Goal: Browse casually

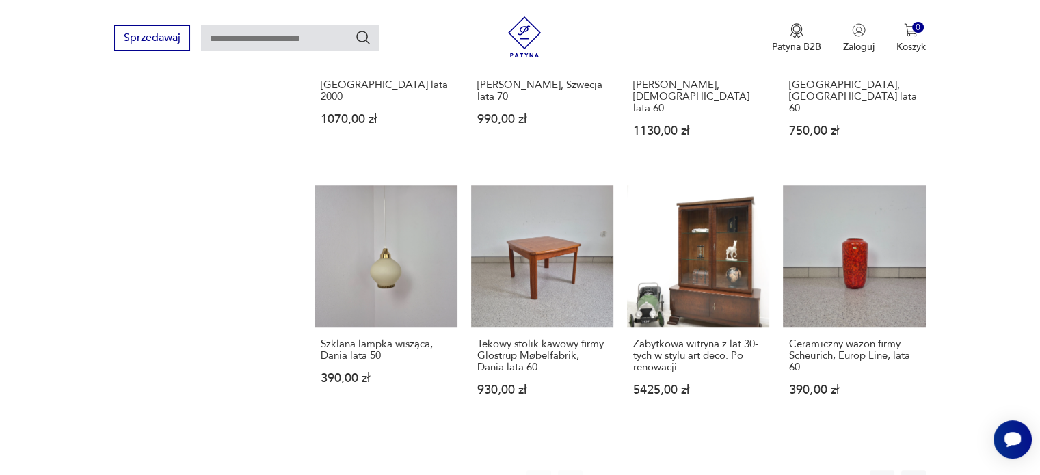
scroll to position [1087, 0]
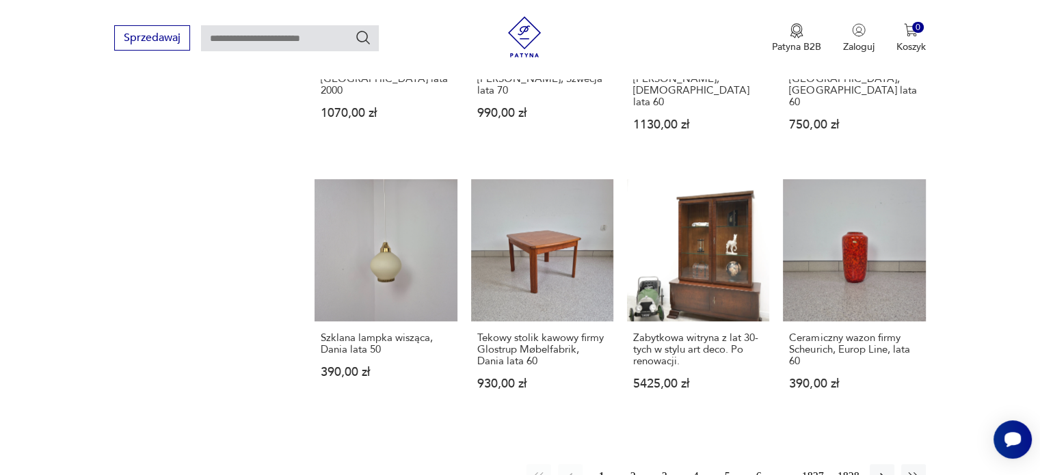
click at [634, 464] on button "2" at bounding box center [633, 476] width 25 height 25
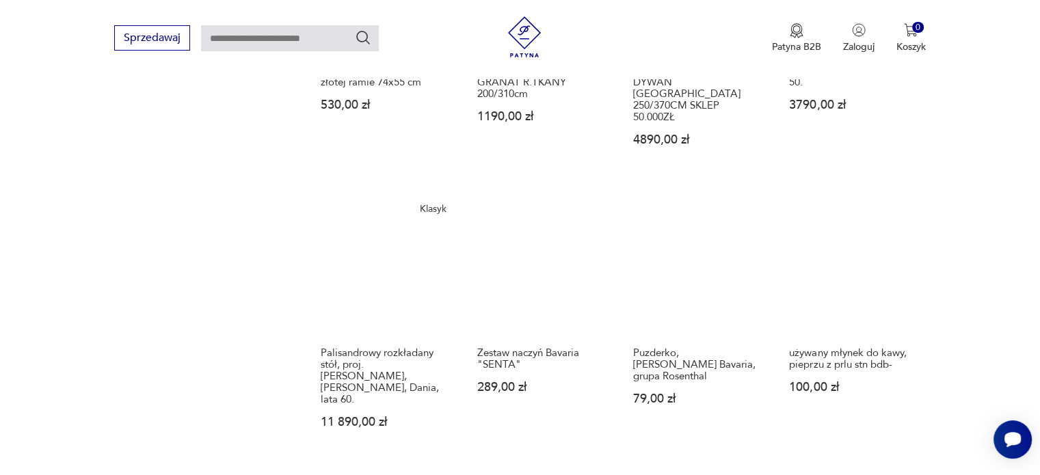
scroll to position [1134, 0]
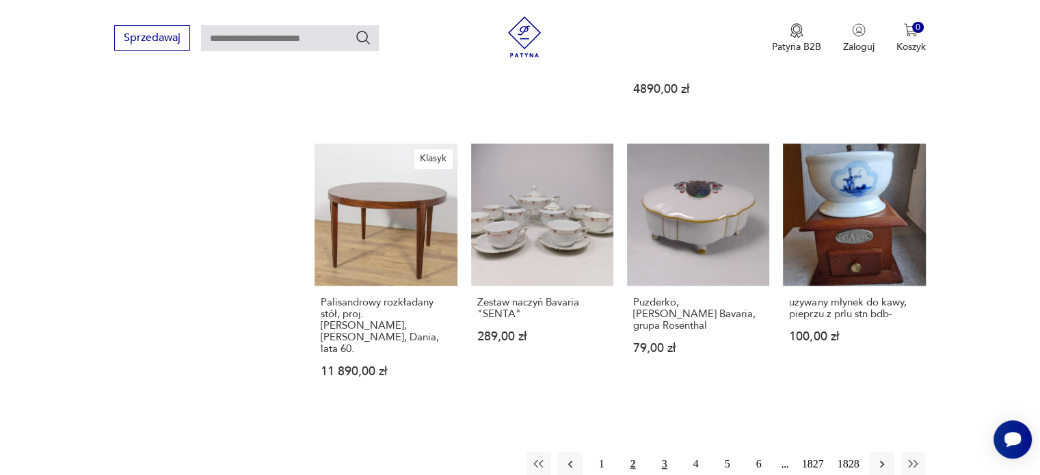
click at [660, 452] on button "3" at bounding box center [665, 464] width 25 height 25
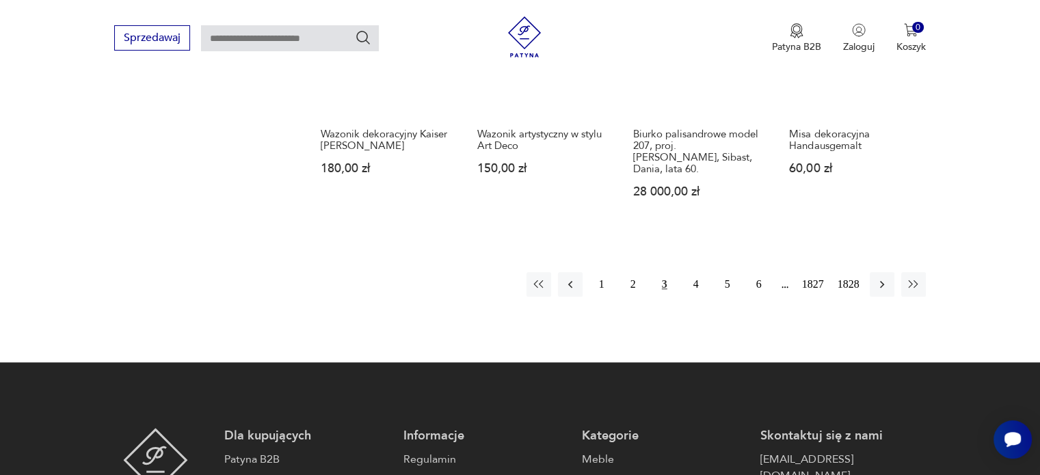
scroll to position [1107, 0]
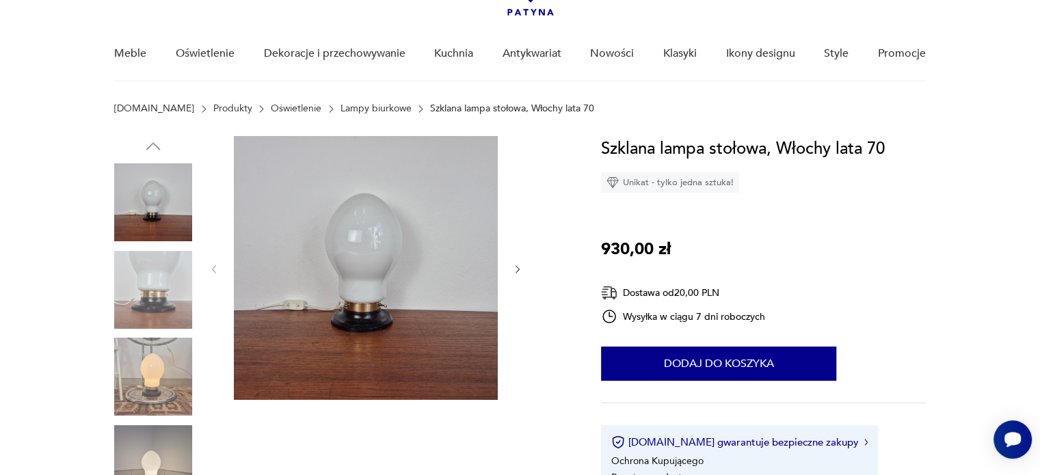
scroll to position [137, 0]
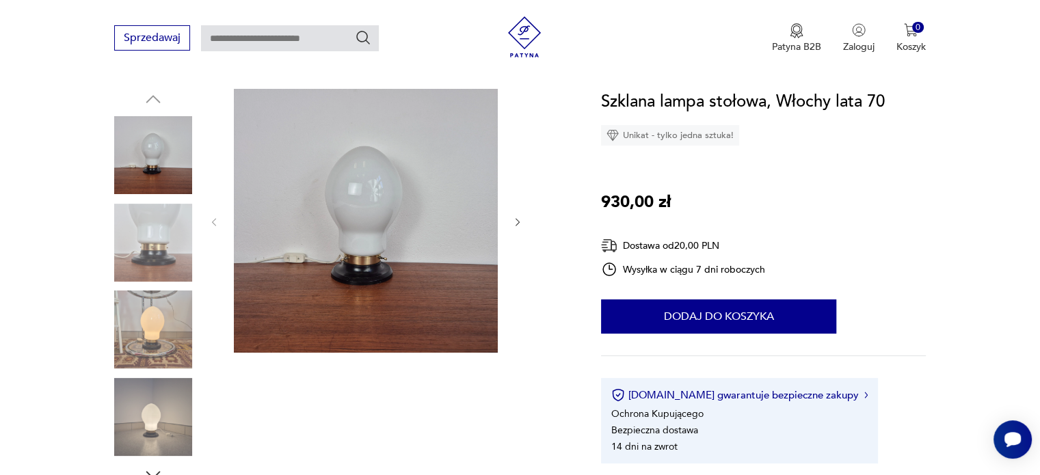
click at [515, 221] on icon "button" at bounding box center [518, 223] width 12 height 12
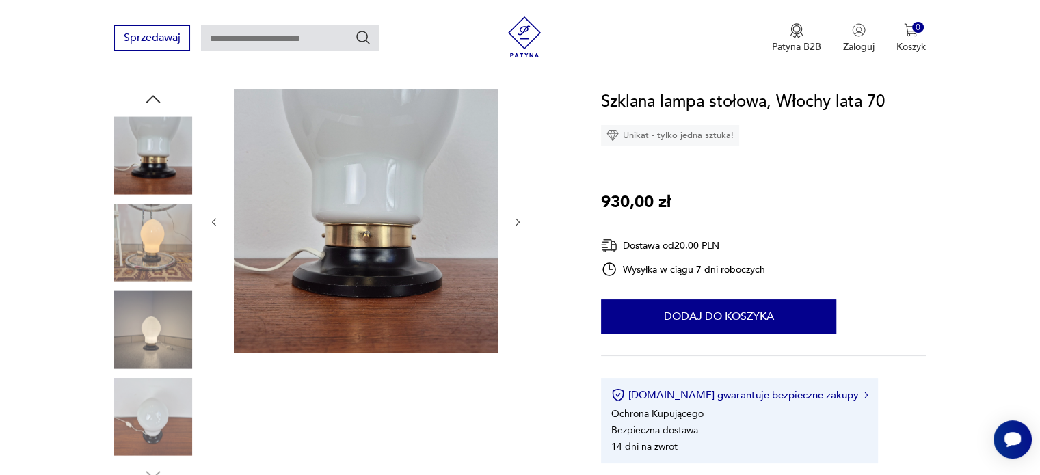
click at [515, 221] on icon "button" at bounding box center [518, 223] width 12 height 12
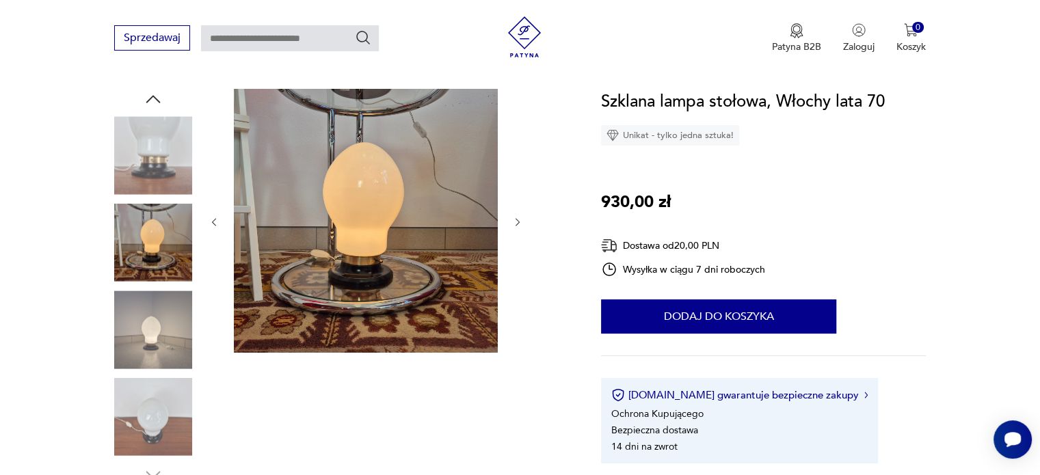
click at [515, 221] on icon "button" at bounding box center [518, 223] width 12 height 12
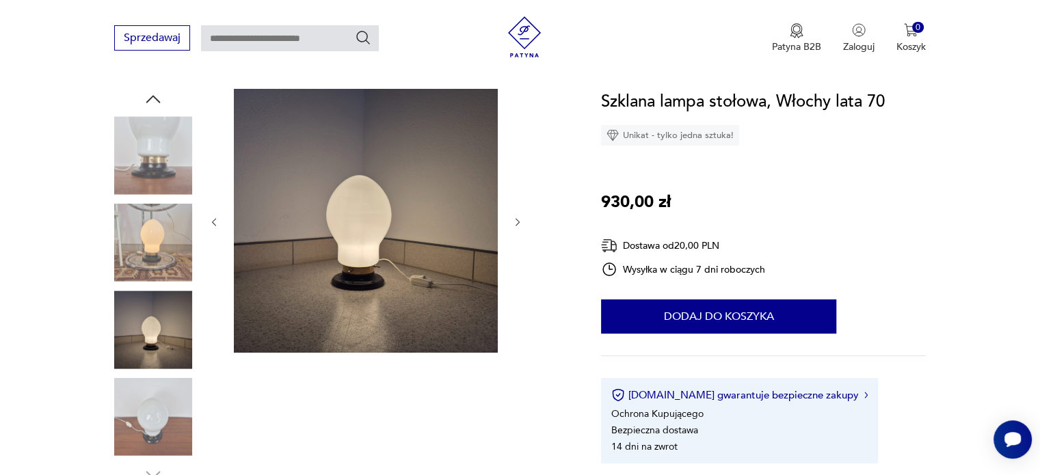
click at [515, 221] on icon "button" at bounding box center [518, 223] width 12 height 12
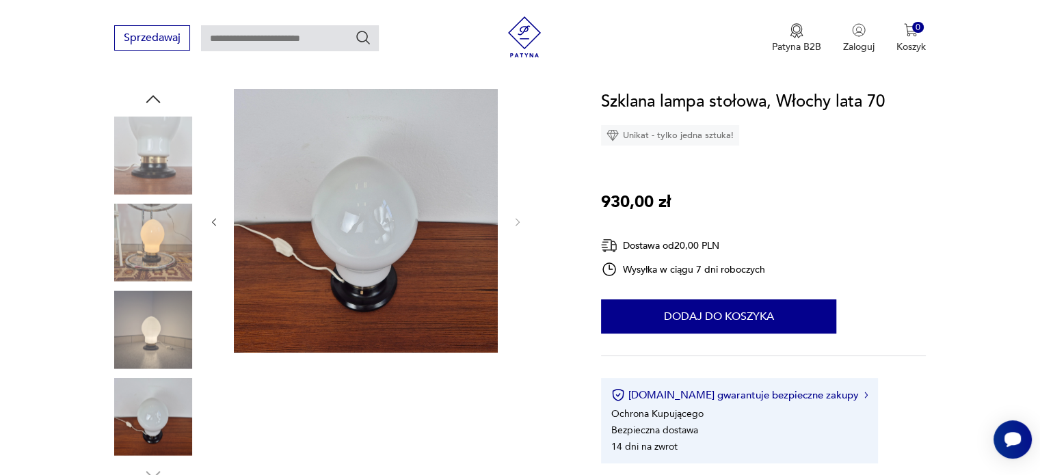
click at [205, 218] on div at bounding box center [341, 287] width 454 height 397
click at [211, 222] on icon "button" at bounding box center [215, 223] width 12 height 12
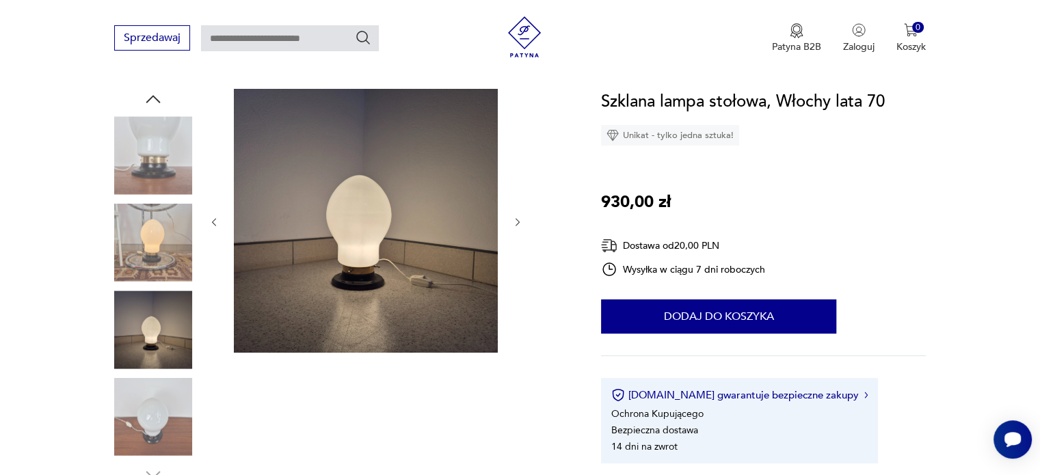
click at [211, 222] on icon "button" at bounding box center [215, 223] width 12 height 12
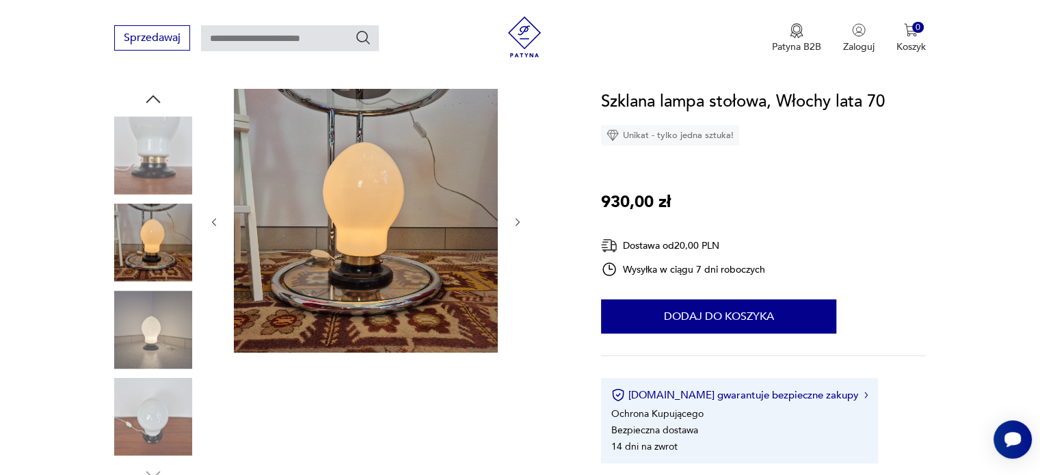
click at [211, 222] on icon "button" at bounding box center [215, 223] width 12 height 12
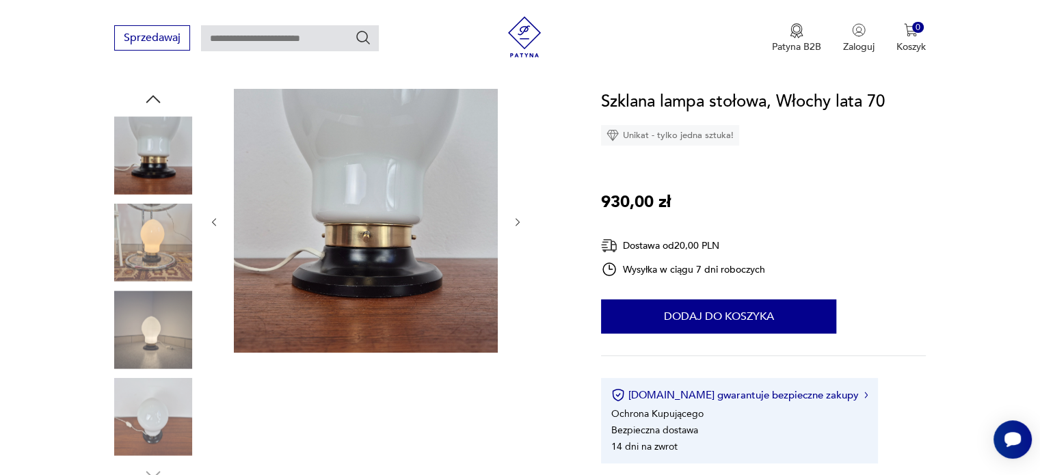
click at [211, 222] on icon "button" at bounding box center [215, 223] width 12 height 12
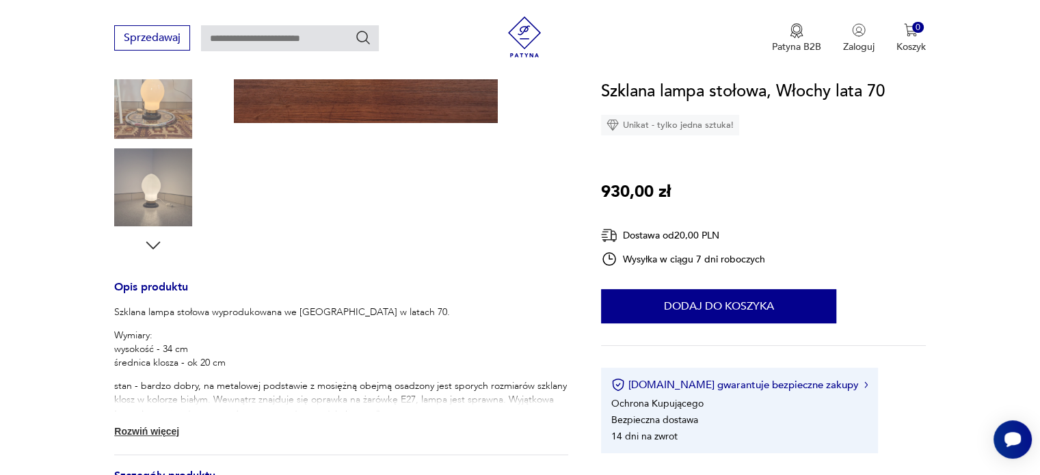
scroll to position [410, 0]
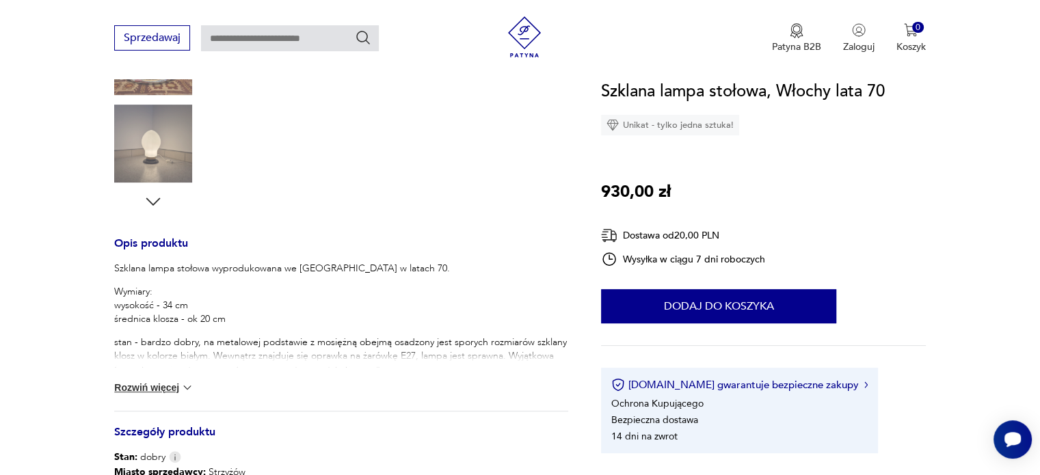
click at [157, 385] on button "Rozwiń więcej" at bounding box center [153, 388] width 79 height 14
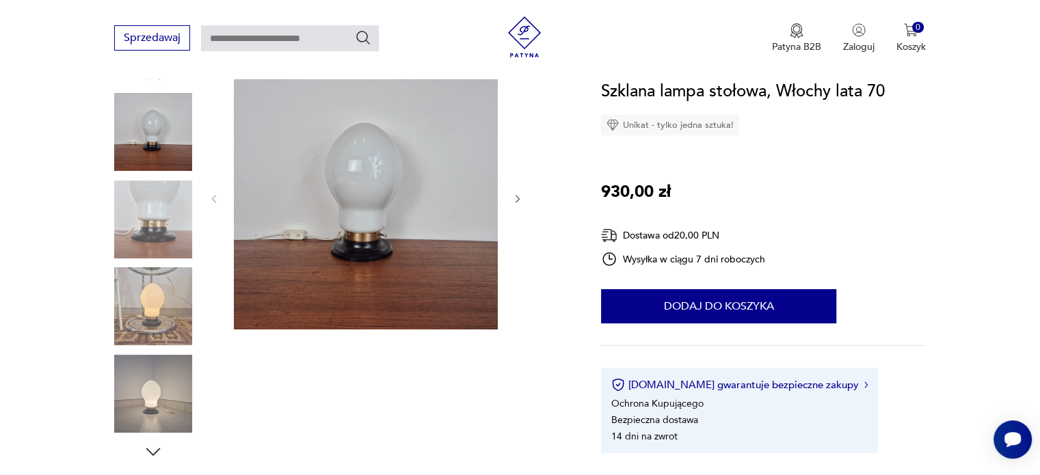
scroll to position [137, 0]
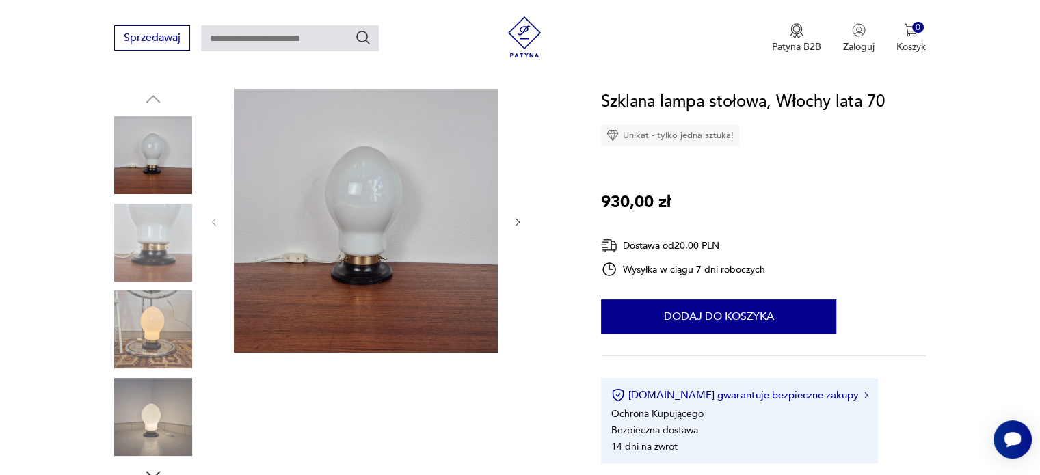
click at [163, 322] on img at bounding box center [153, 330] width 78 height 78
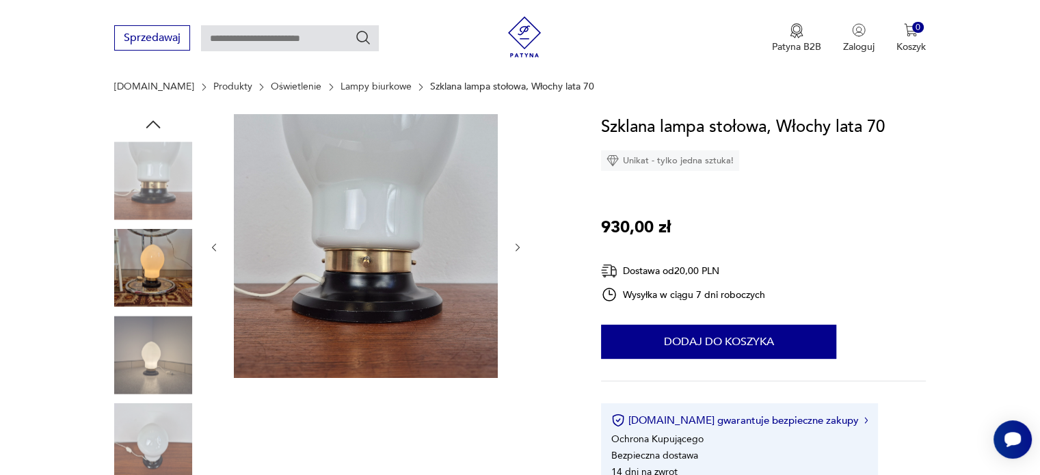
scroll to position [68, 0]
